Goal: Obtain resource: Obtain resource

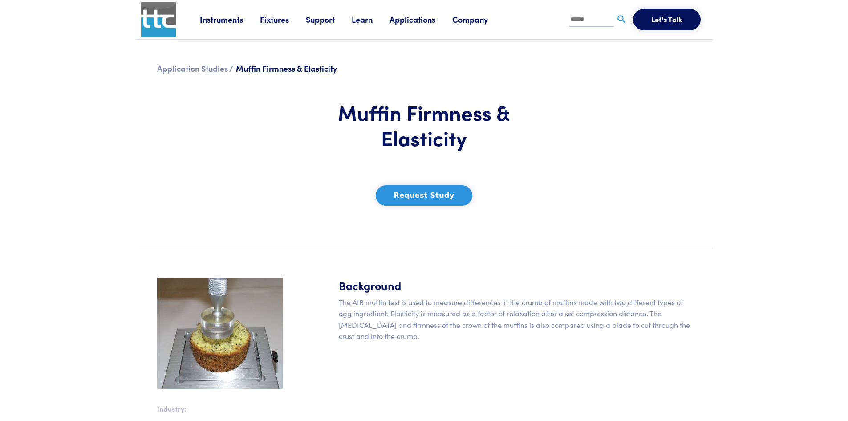
click at [440, 185] on button "Request Study" at bounding box center [424, 195] width 97 height 20
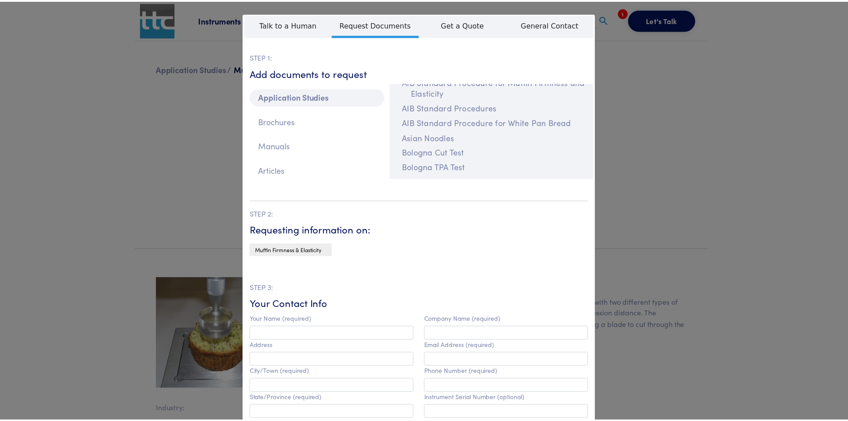
scroll to position [356, 0]
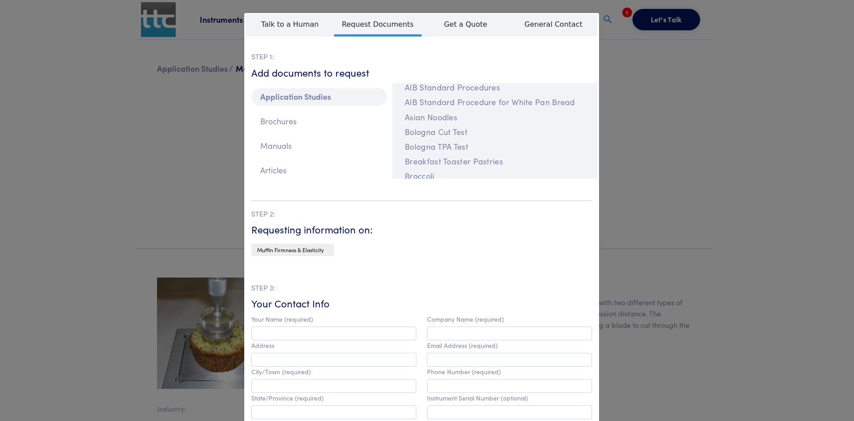
click at [814, 198] on div "**********" at bounding box center [427, 210] width 854 height 421
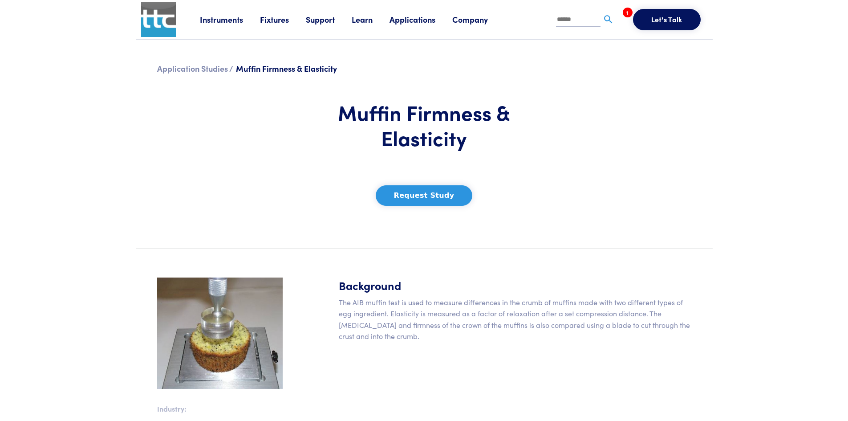
click at [361, 17] on link "Learn" at bounding box center [371, 19] width 38 height 11
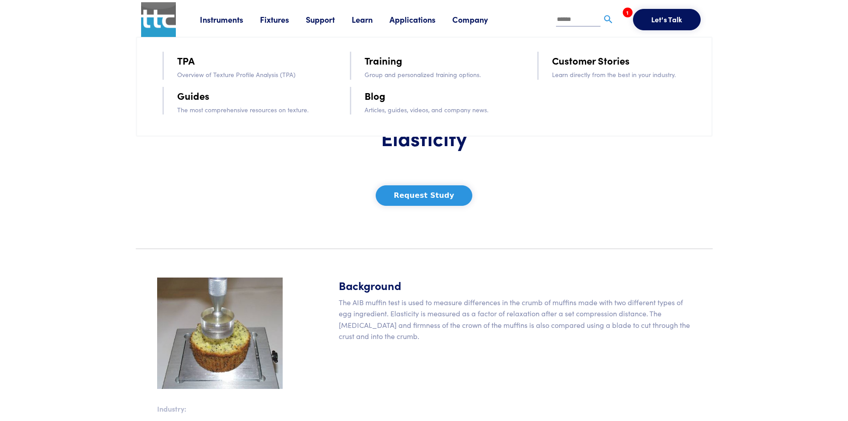
click at [740, 190] on body "Instruments Texture Analyzers Measure any physical product characteristic. TA.X…" at bounding box center [424, 370] width 848 height 741
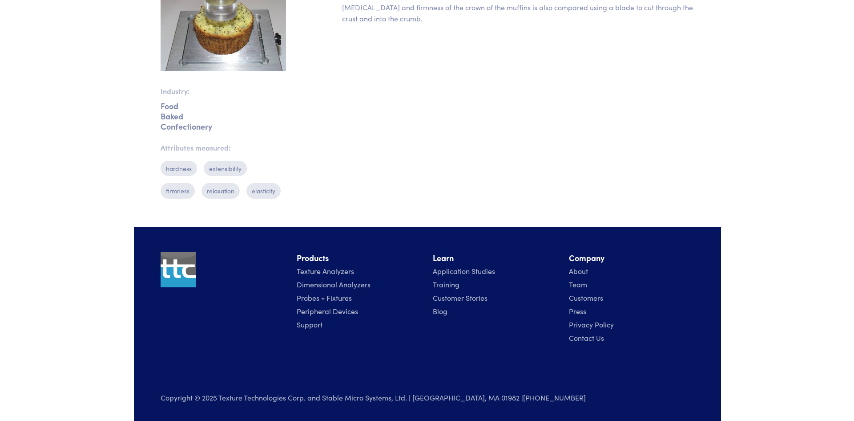
scroll to position [95, 0]
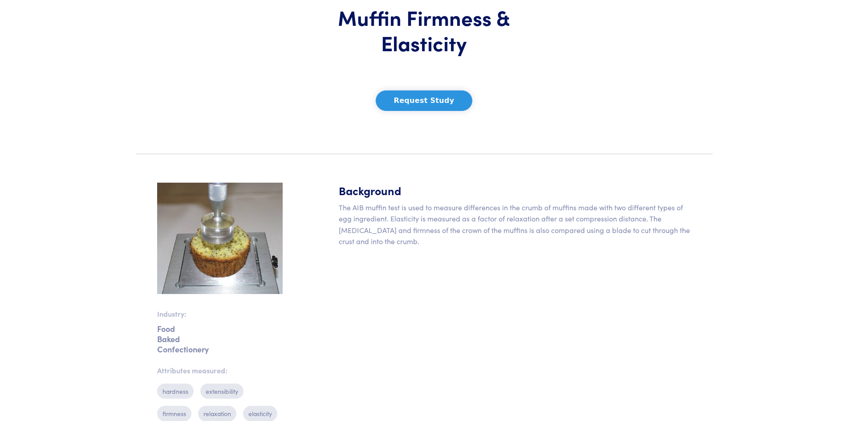
click at [445, 90] on button "Request Study" at bounding box center [424, 100] width 97 height 20
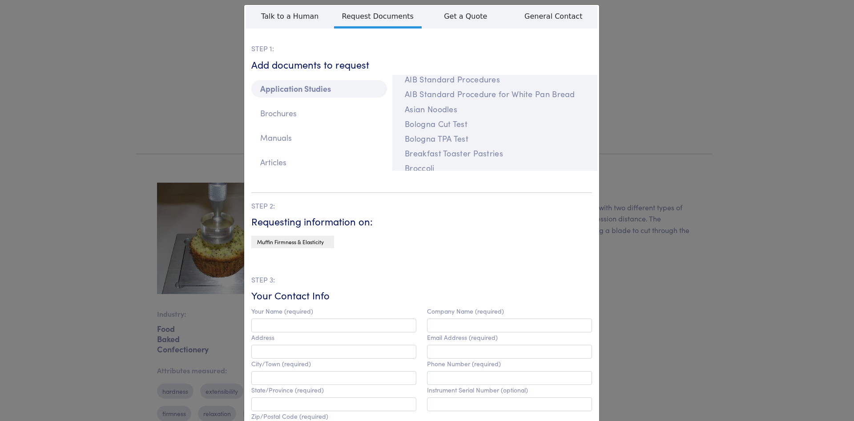
scroll to position [0, 0]
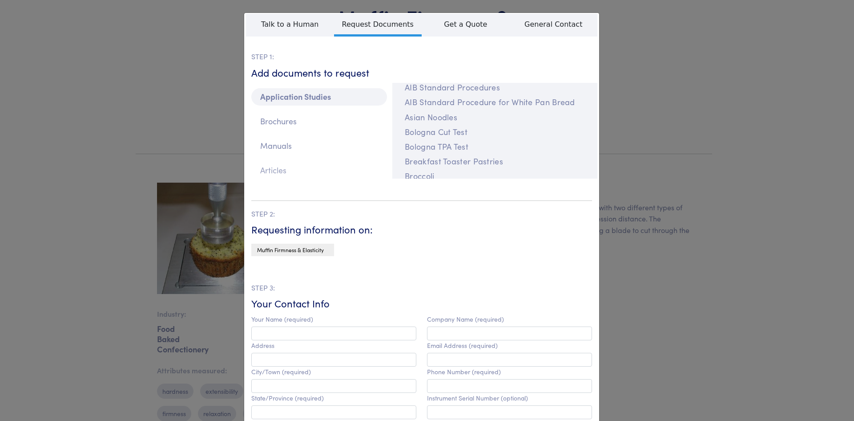
click at [302, 170] on p "Articles" at bounding box center [319, 170] width 136 height 17
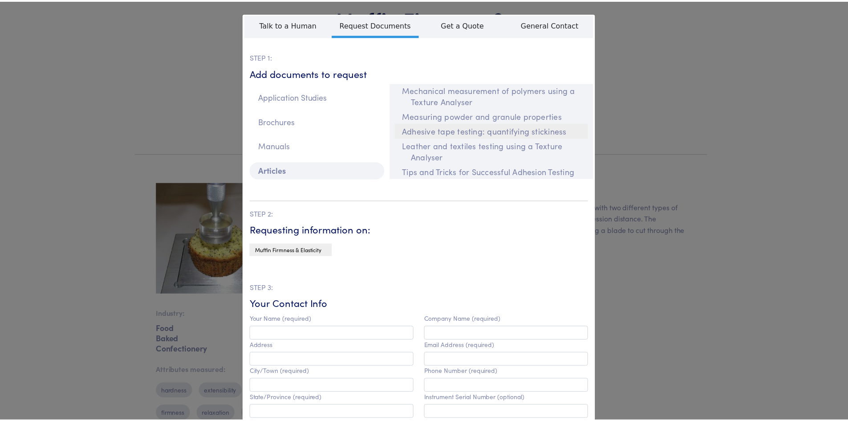
scroll to position [935, 0]
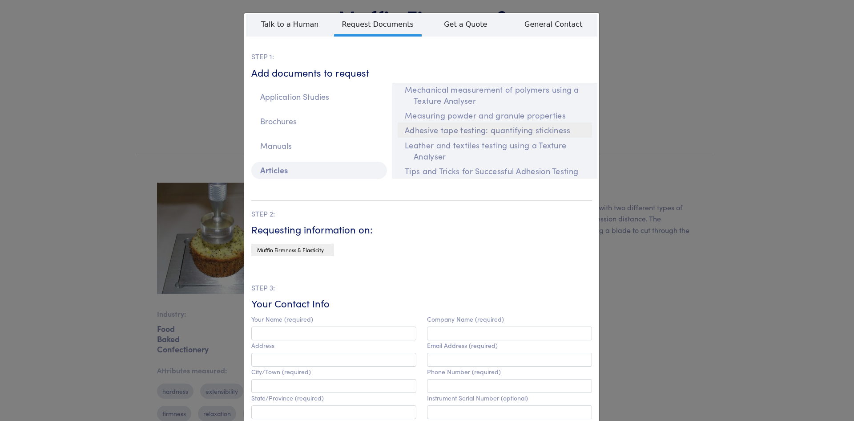
click at [447, 131] on button "Adhesive tape testing: quantifying stickiness" at bounding box center [495, 129] width 194 height 15
click at [632, 99] on div "**********" at bounding box center [427, 210] width 854 height 421
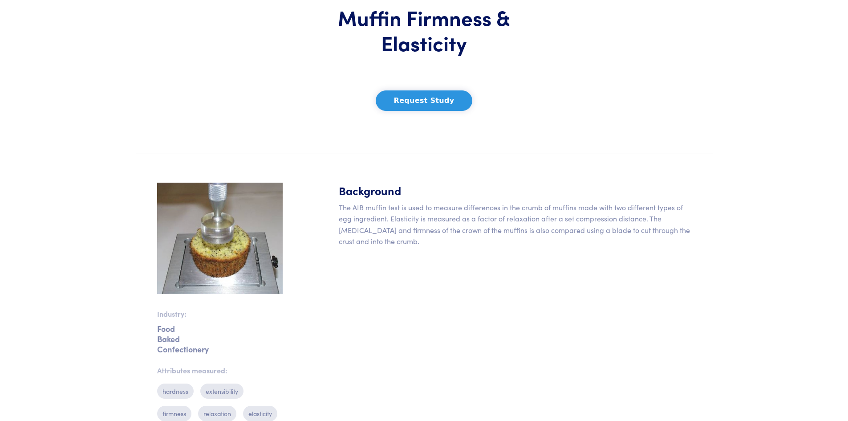
click at [457, 90] on button "Request Study" at bounding box center [424, 100] width 97 height 20
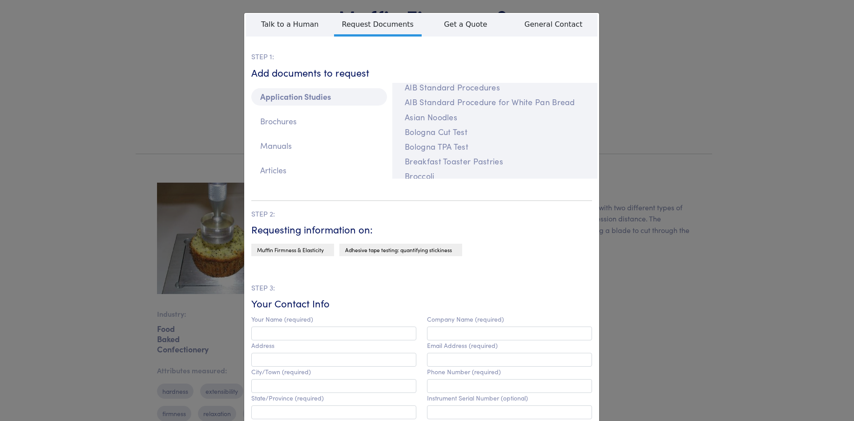
click at [415, 249] on span "Adhesive tape testing: quantifying stickiness" at bounding box center [398, 250] width 107 height 8
drag, startPoint x: 385, startPoint y: 248, endPoint x: 640, endPoint y: 169, distance: 267.0
click at [708, 192] on div "**********" at bounding box center [427, 210] width 854 height 421
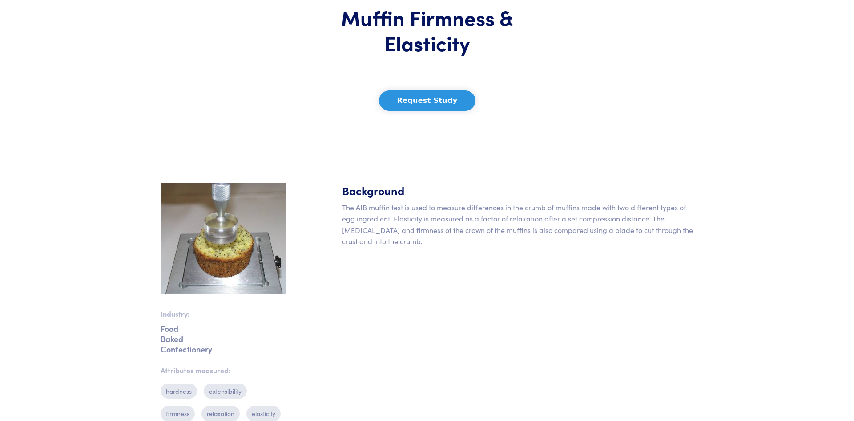
scroll to position [95, 0]
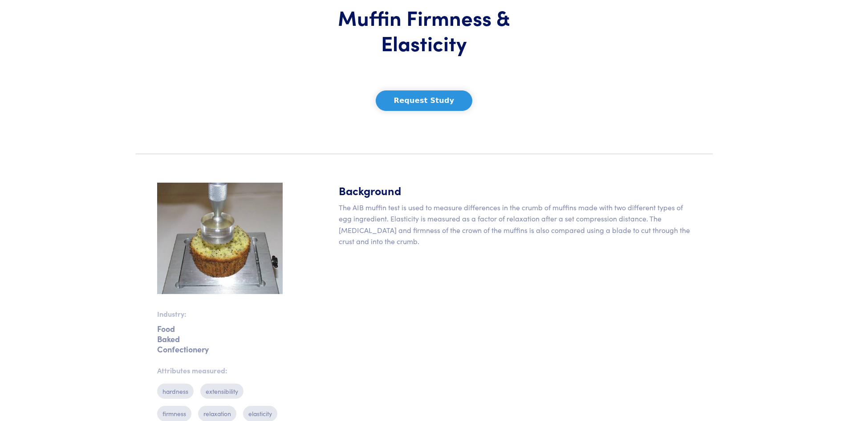
click at [430, 90] on button "Request Study" at bounding box center [424, 100] width 97 height 20
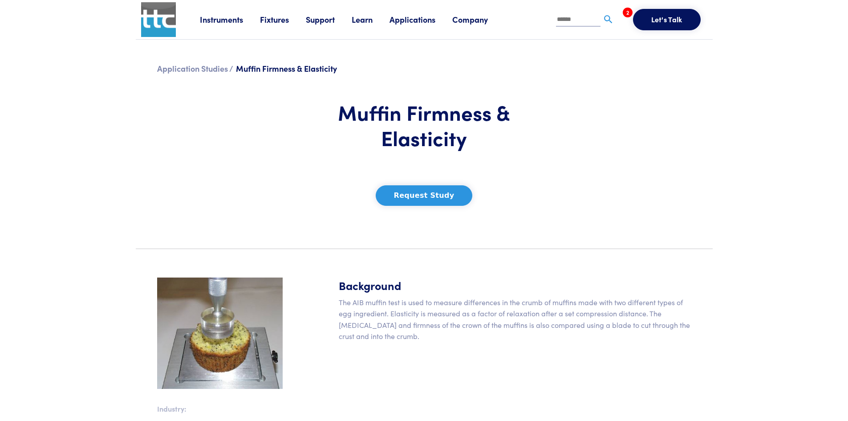
click at [432, 185] on button "Request Study" at bounding box center [424, 195] width 97 height 20
